Goal: Information Seeking & Learning: Learn about a topic

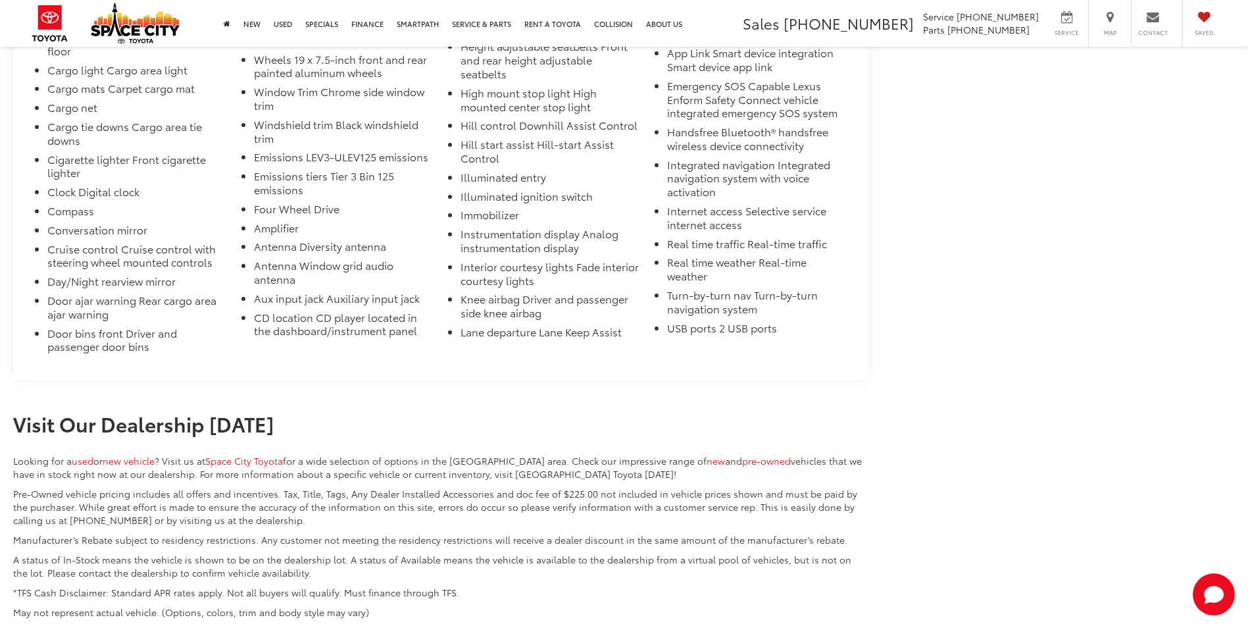
scroll to position [4204, 0]
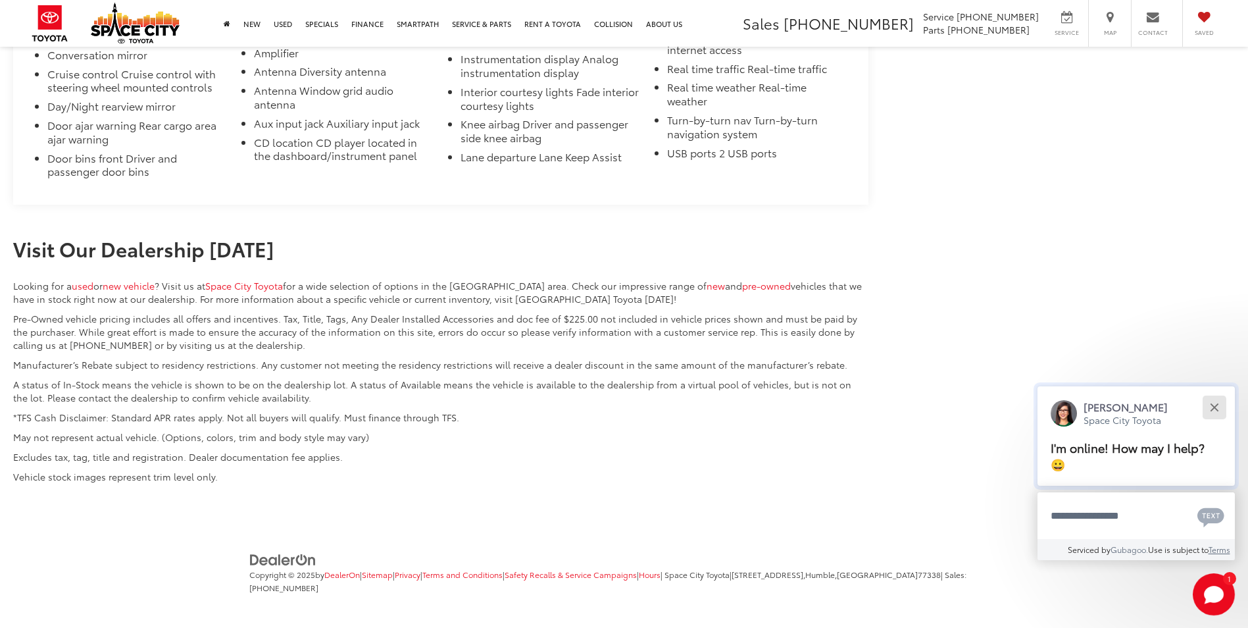
click at [1218, 405] on button "Close" at bounding box center [1214, 407] width 28 height 28
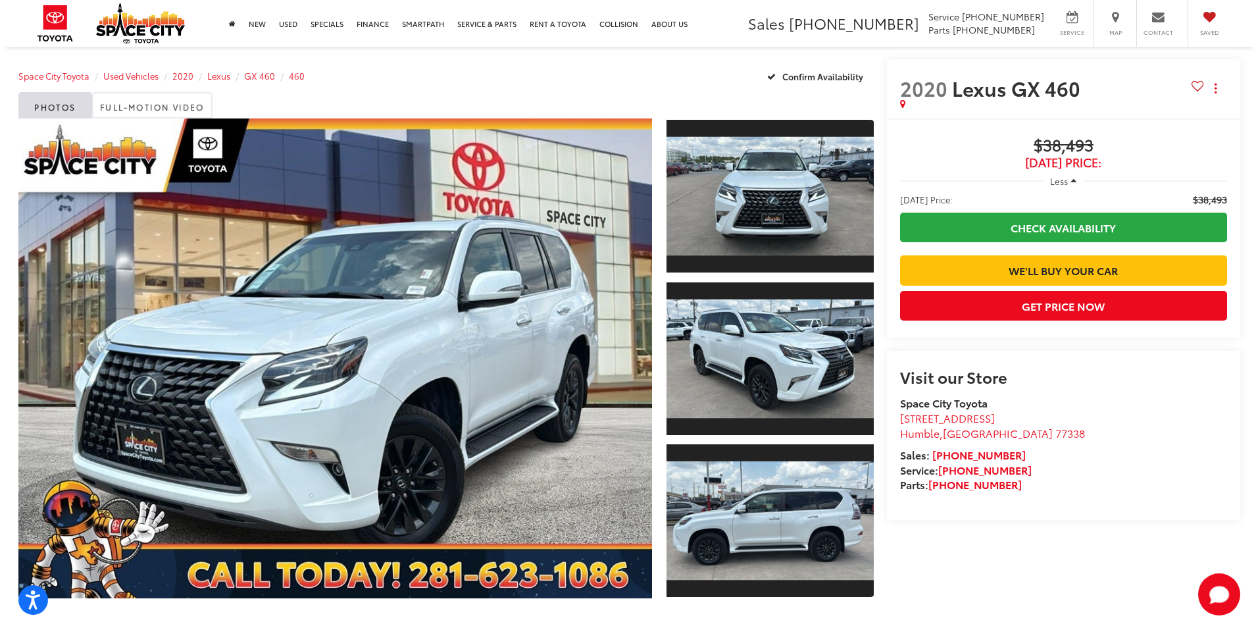
scroll to position [0, 0]
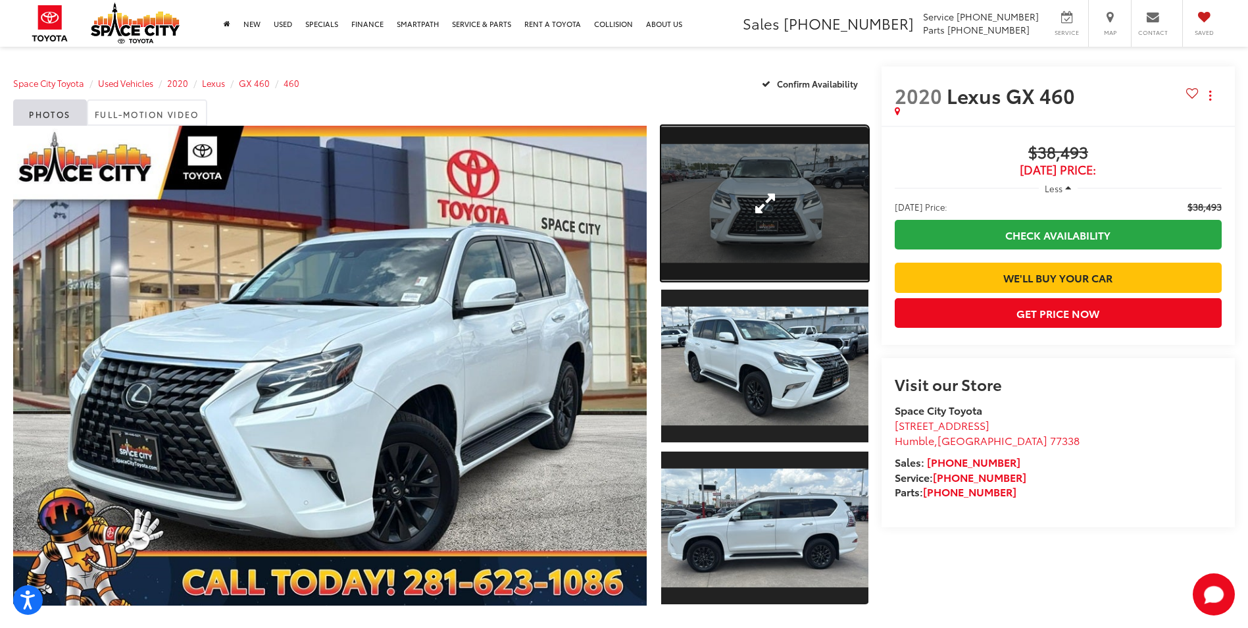
click at [754, 210] on link "Expand Photo 1" at bounding box center [764, 203] width 207 height 155
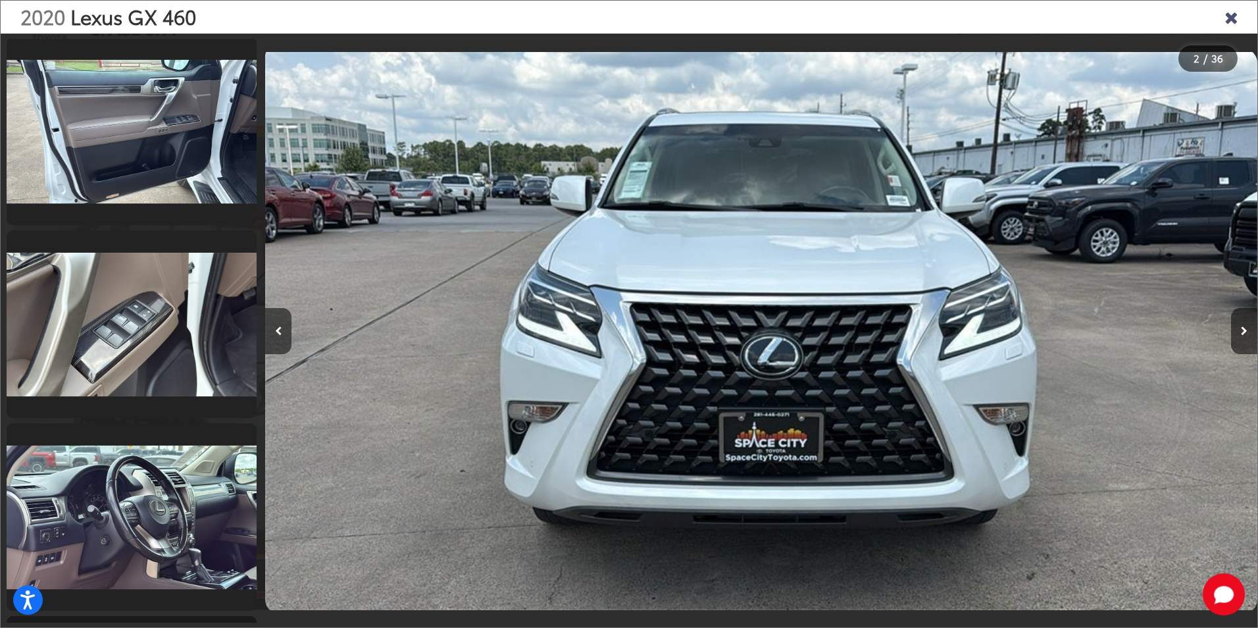
scroll to position [1748, 0]
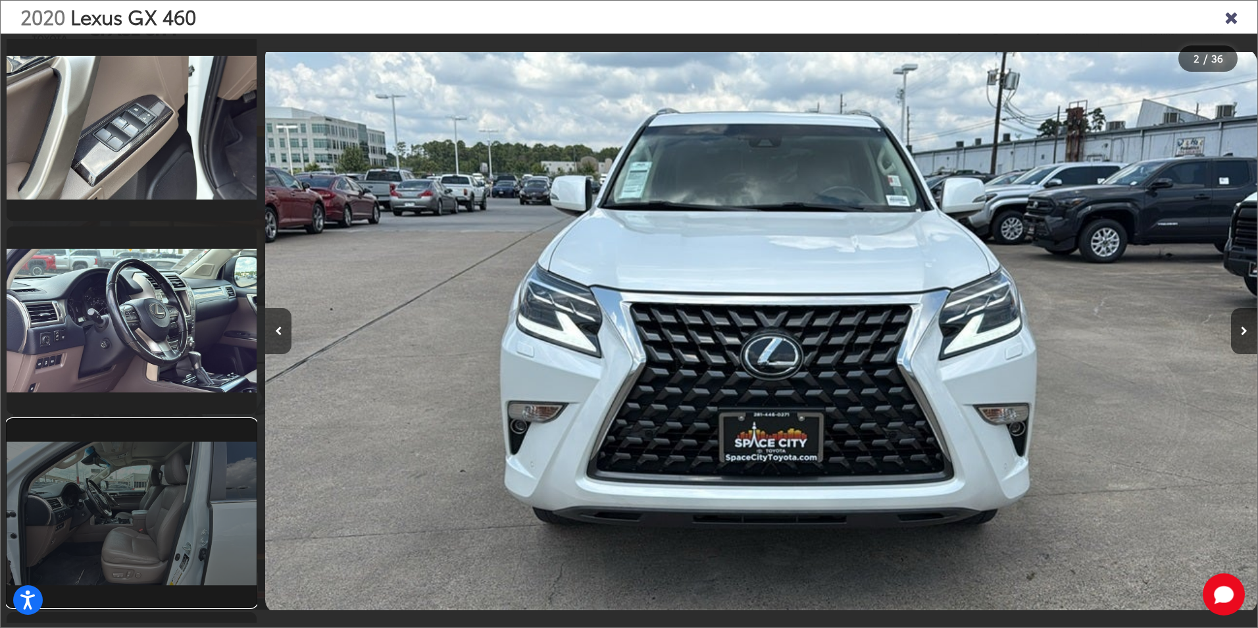
click at [136, 553] on link at bounding box center [132, 513] width 250 height 188
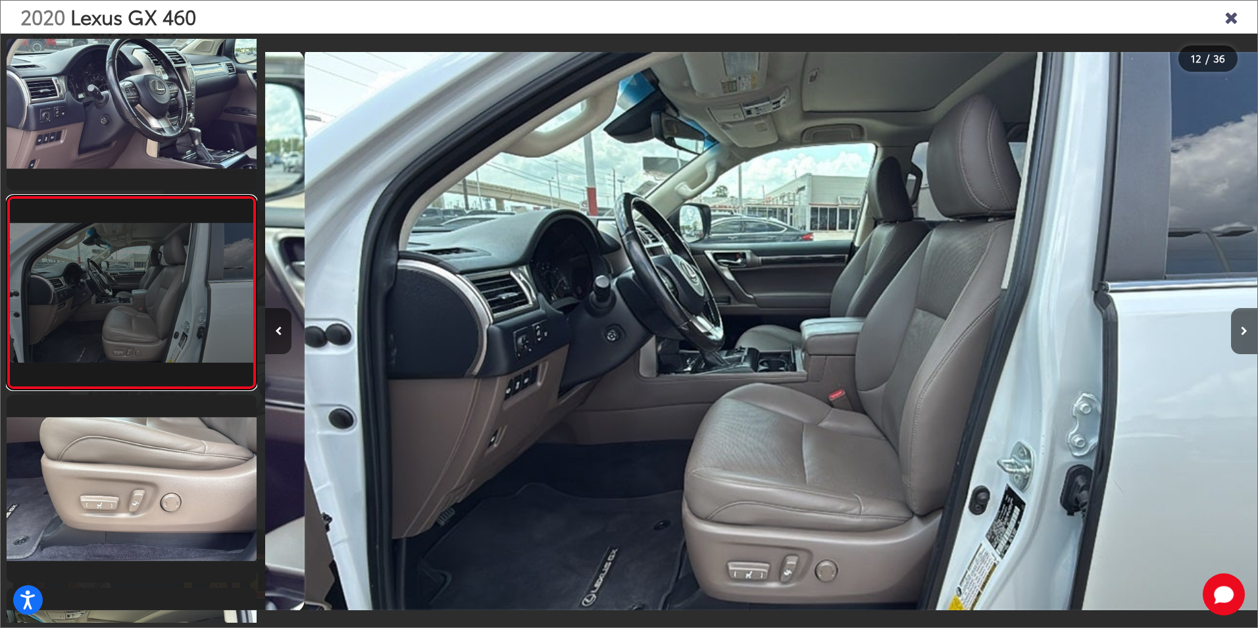
scroll to position [0, 10916]
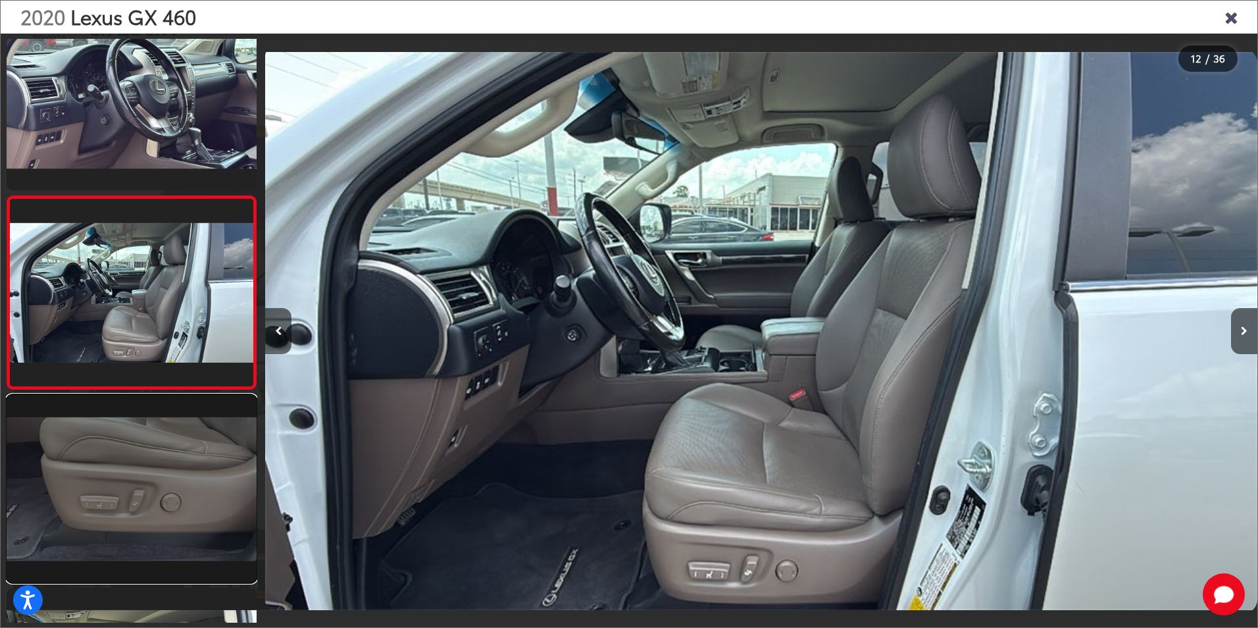
click at [149, 488] on link at bounding box center [132, 489] width 250 height 188
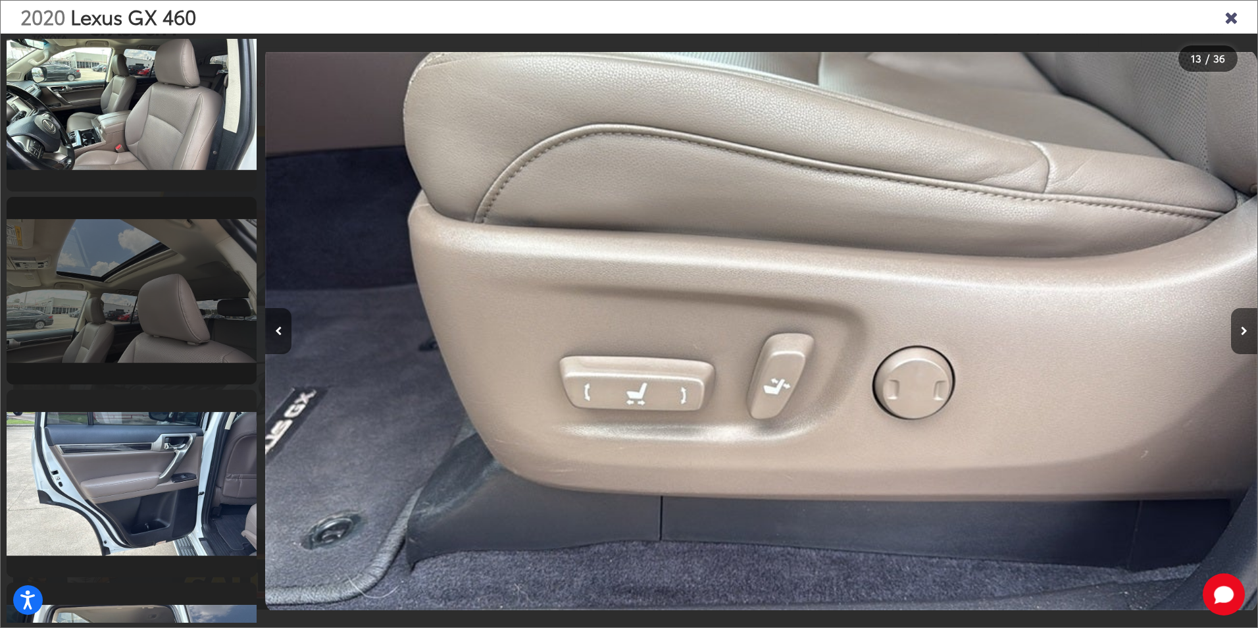
scroll to position [2684, 0]
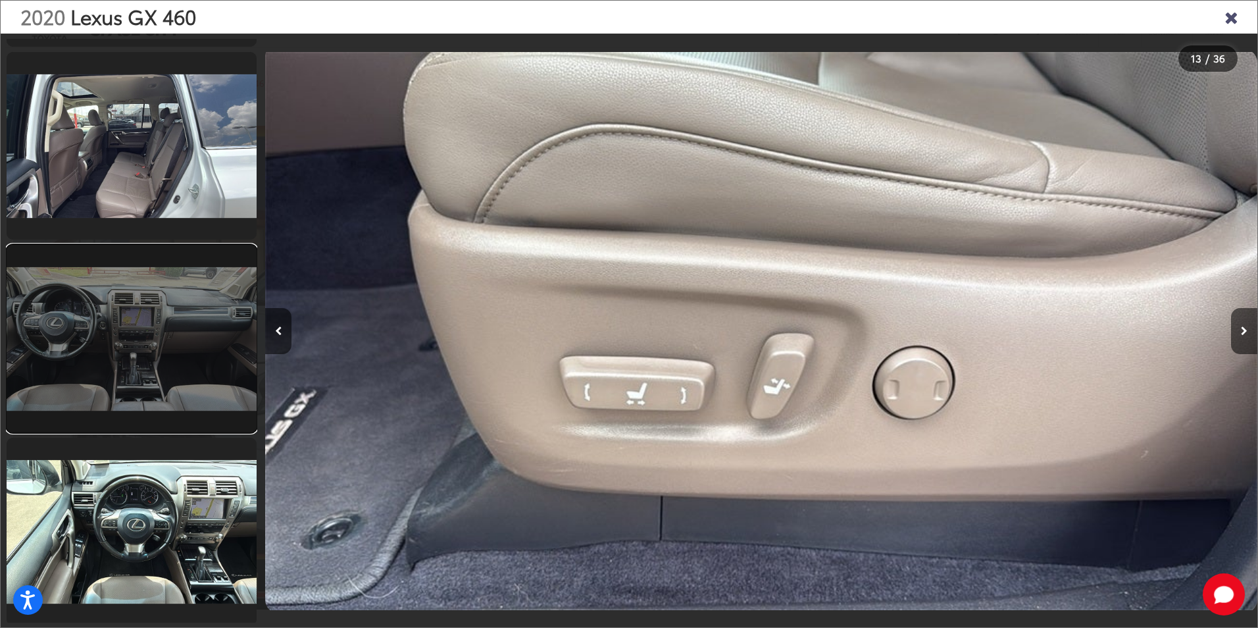
click at [130, 344] on link at bounding box center [132, 339] width 250 height 188
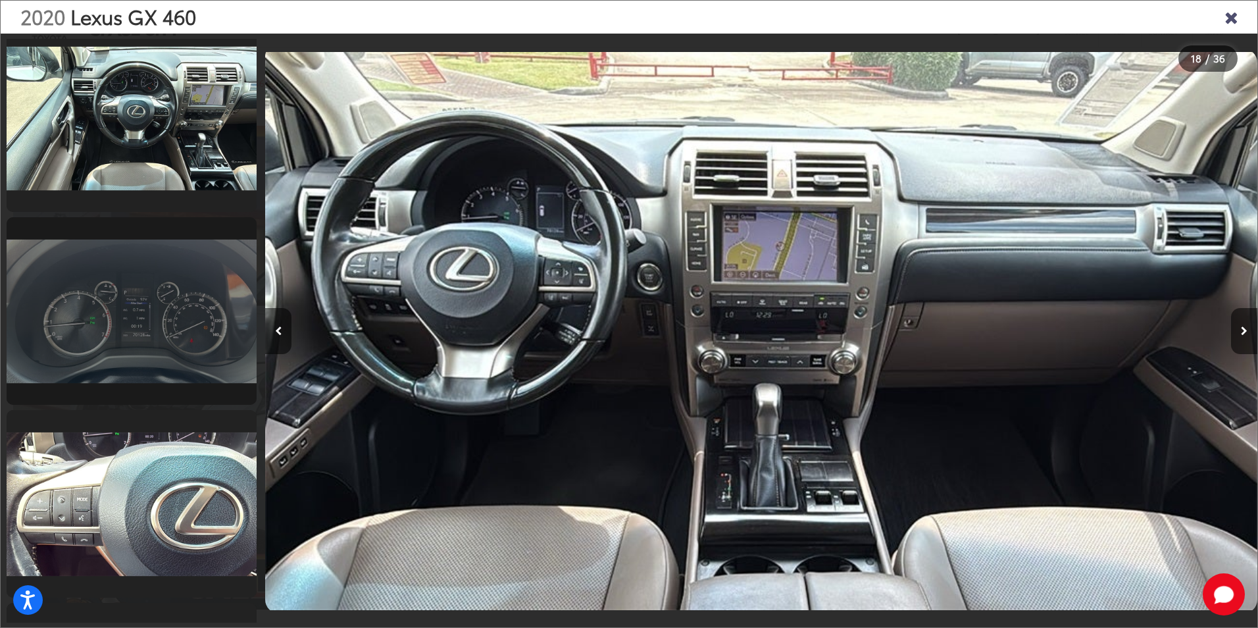
scroll to position [3517, 0]
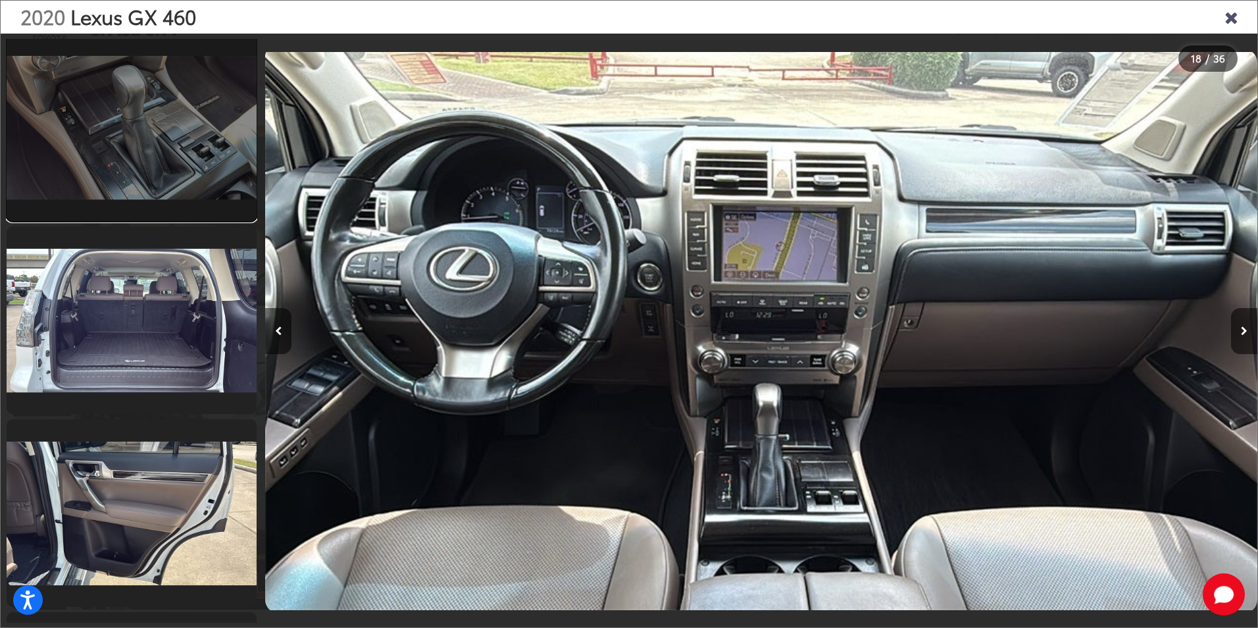
click at [131, 164] on link at bounding box center [132, 128] width 250 height 188
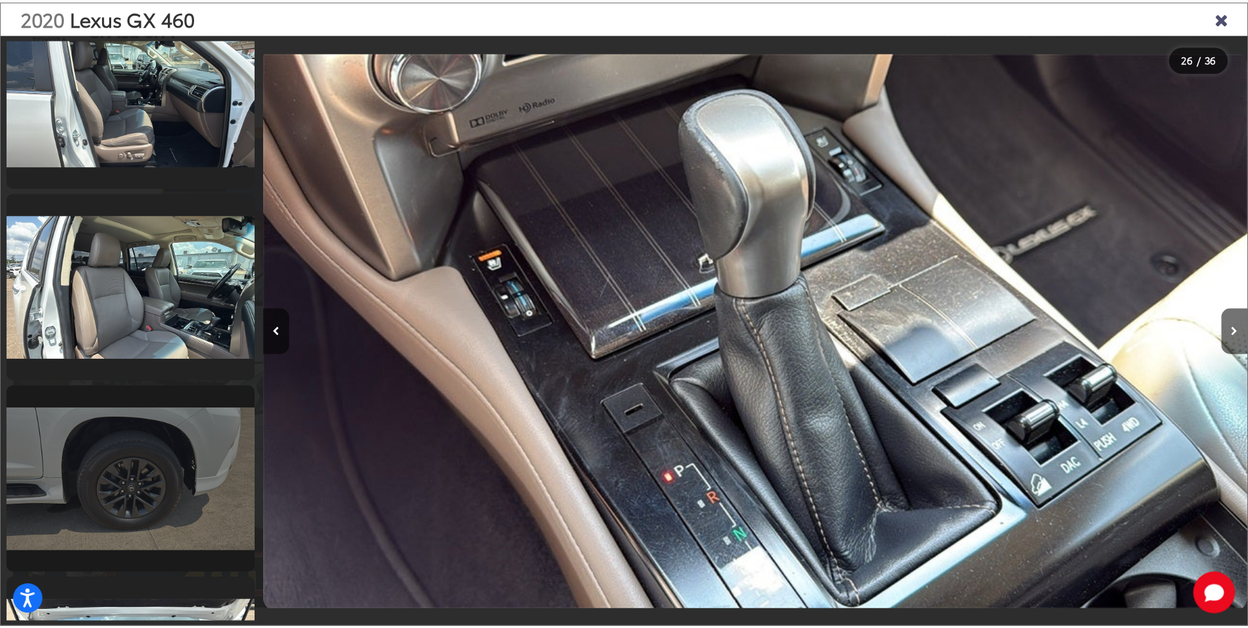
scroll to position [6360, 0]
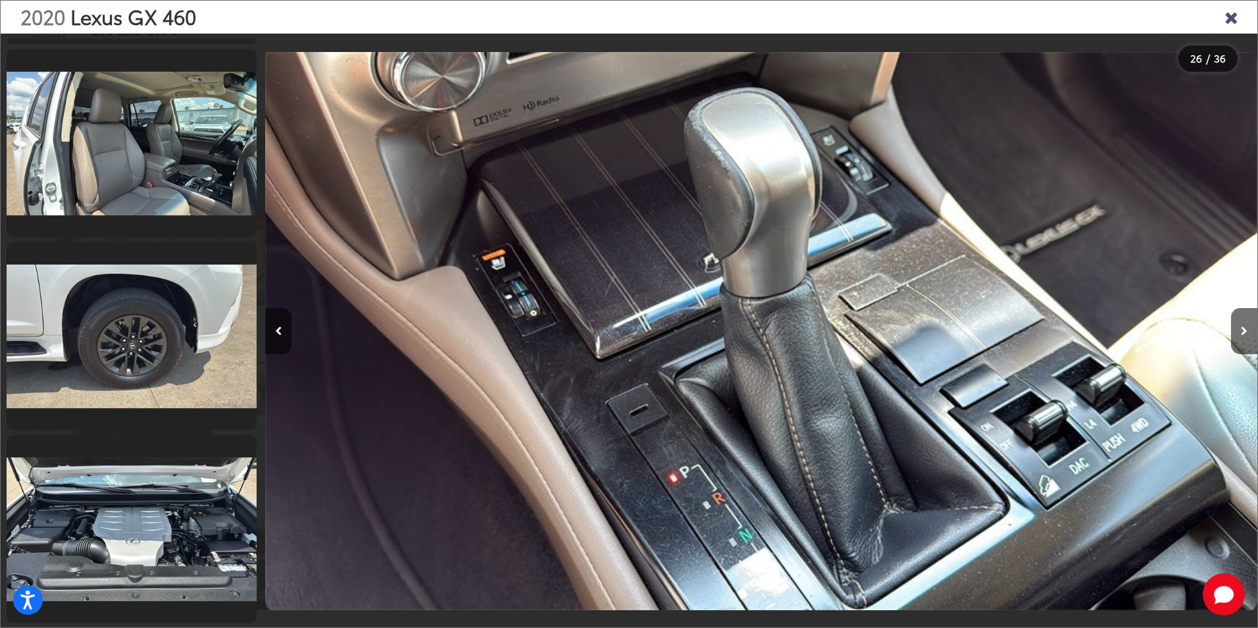
click at [1231, 19] on icon "Close gallery" at bounding box center [1231, 16] width 13 height 17
